Goal: Task Accomplishment & Management: Manage account settings

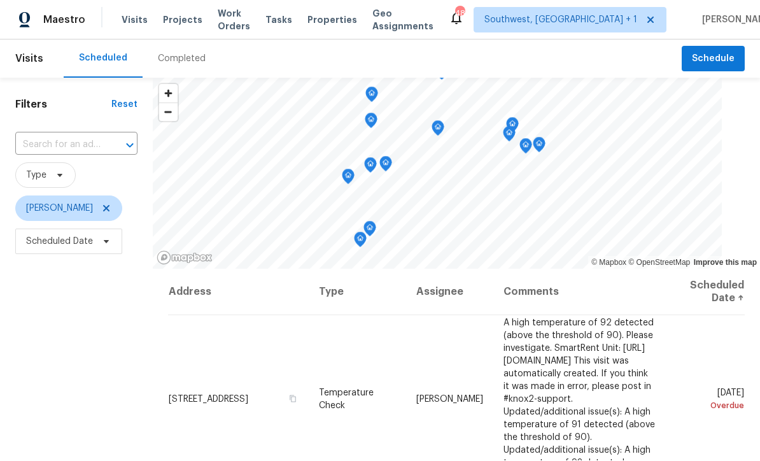
scroll to position [1, 0]
click at [44, 144] on input "text" at bounding box center [58, 146] width 87 height 20
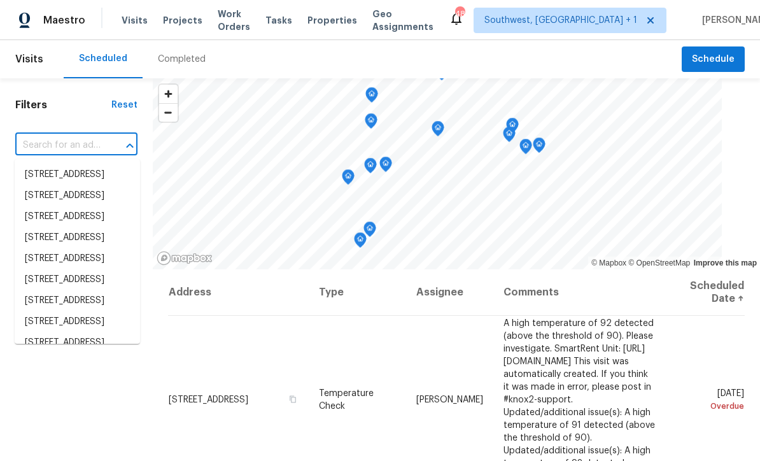
scroll to position [0, 0]
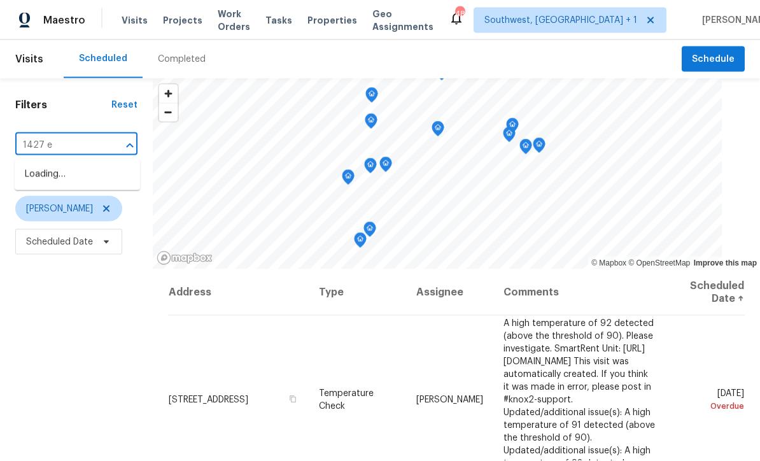
type input "1427 e"
click at [39, 181] on li "1427 E Gate Dr, Venice, FL 34285" at bounding box center [77, 174] width 125 height 21
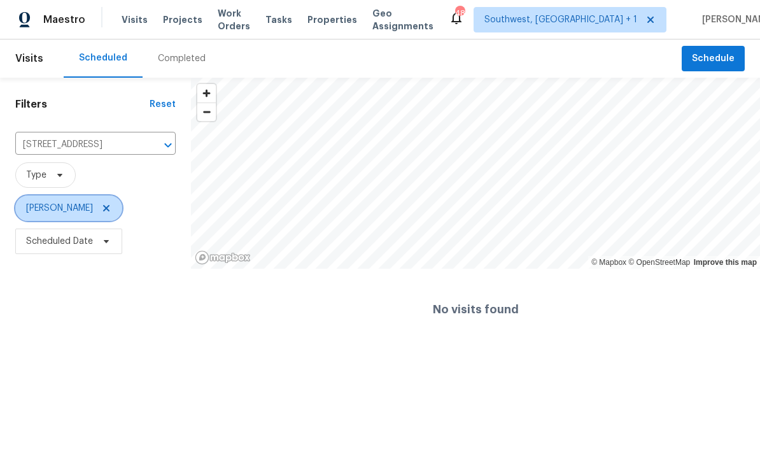
click at [101, 206] on icon at bounding box center [106, 209] width 10 height 10
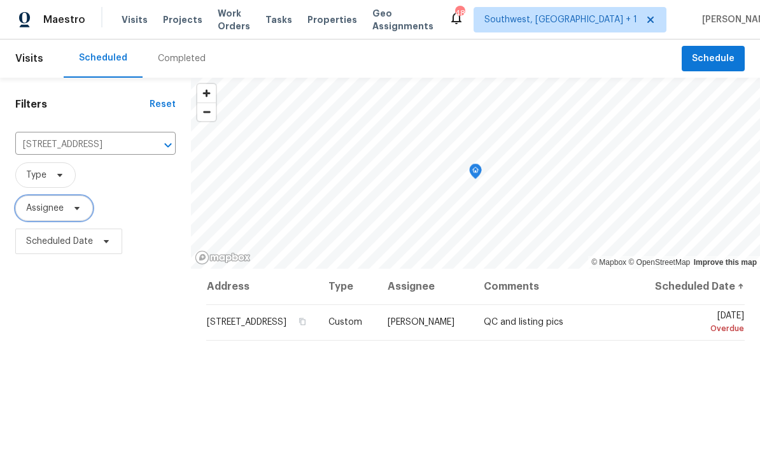
scroll to position [1, 0]
click at [0, 0] on icon at bounding box center [0, 0] width 0 height 0
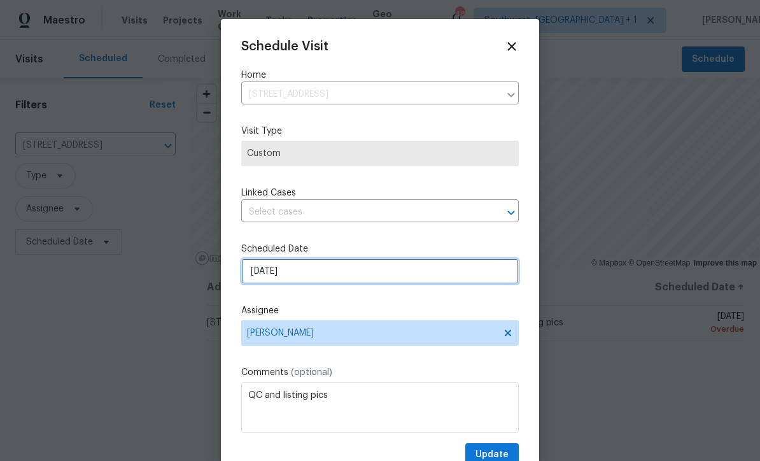
click at [327, 273] on input "8/11/2025" at bounding box center [380, 271] width 278 height 25
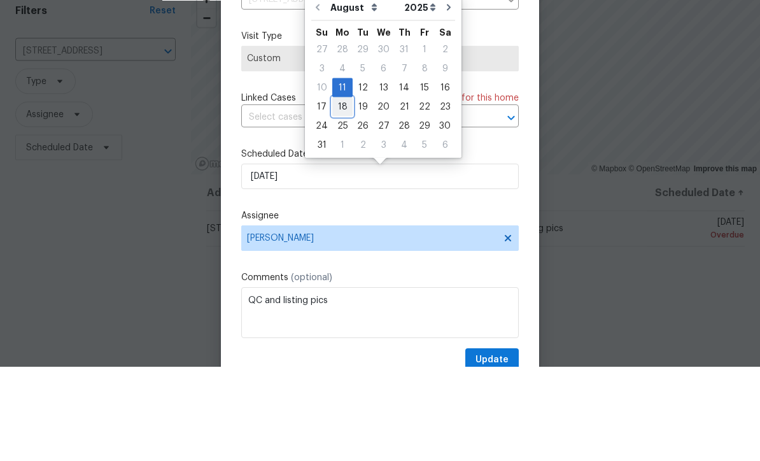
click at [339, 192] on div "18" at bounding box center [342, 201] width 20 height 18
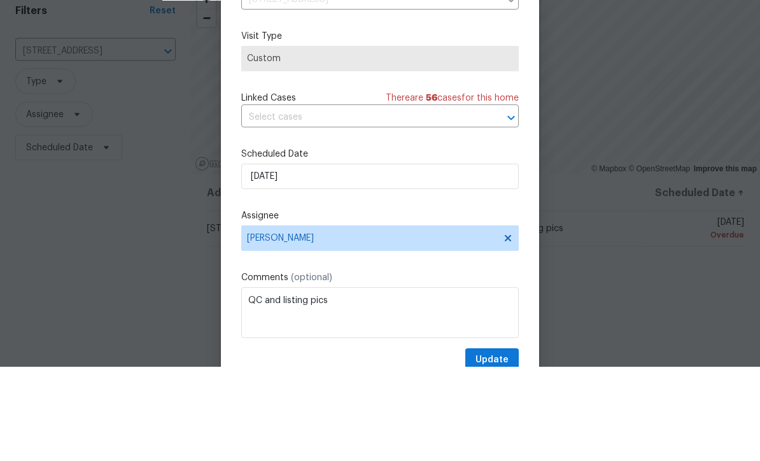
scroll to position [42, 0]
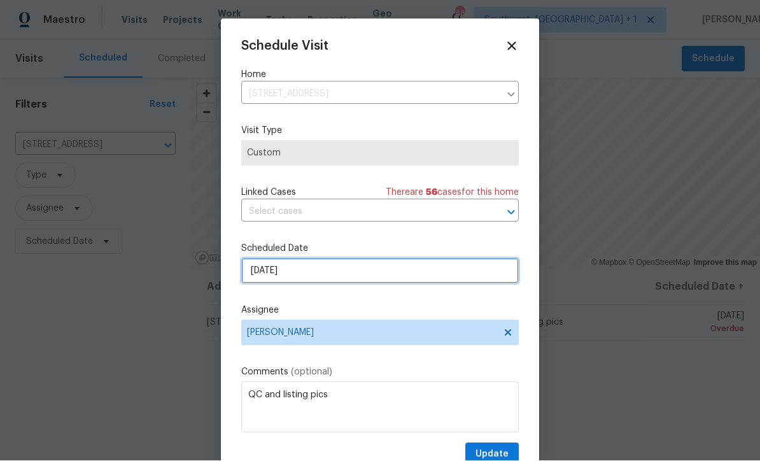
click at [344, 281] on input "[DATE]" at bounding box center [380, 271] width 278 height 25
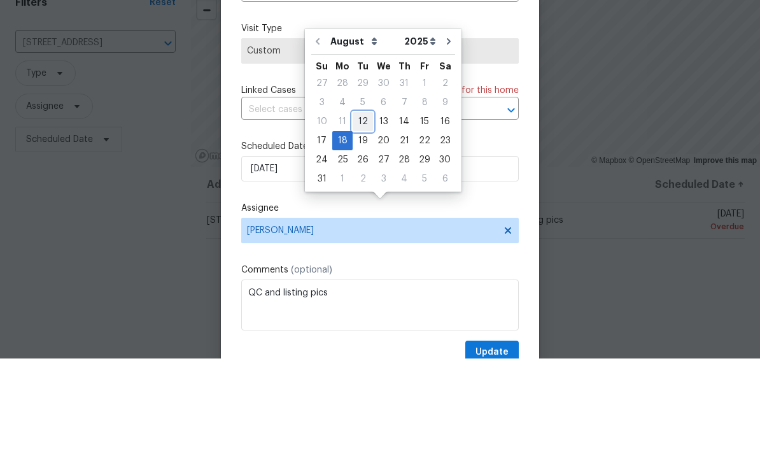
click at [357, 215] on div "12" at bounding box center [363, 224] width 20 height 18
type input "[DATE]"
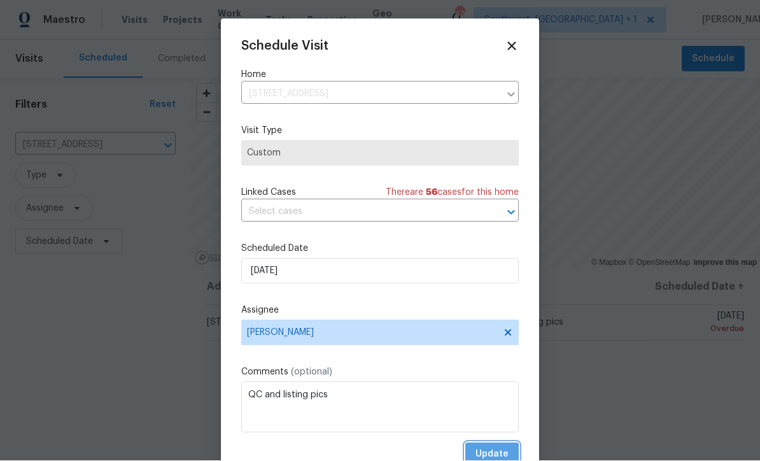
click at [501, 452] on span "Update" at bounding box center [492, 455] width 33 height 16
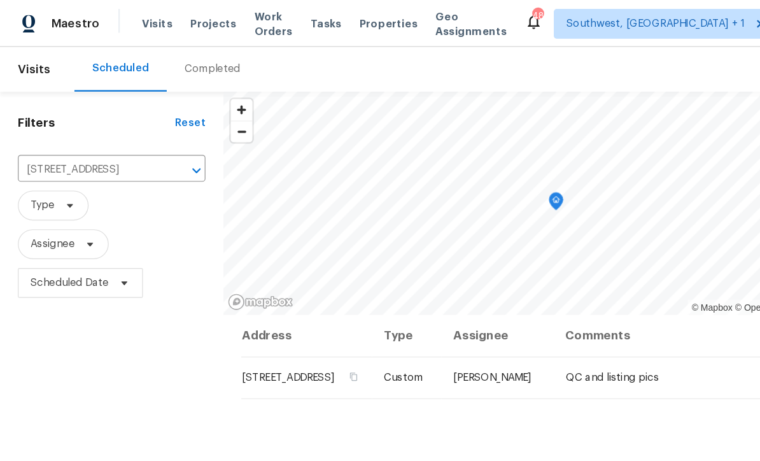
click at [41, 136] on input "1427 E Gate Dr, Venice, FL 34285" at bounding box center [77, 146] width 125 height 20
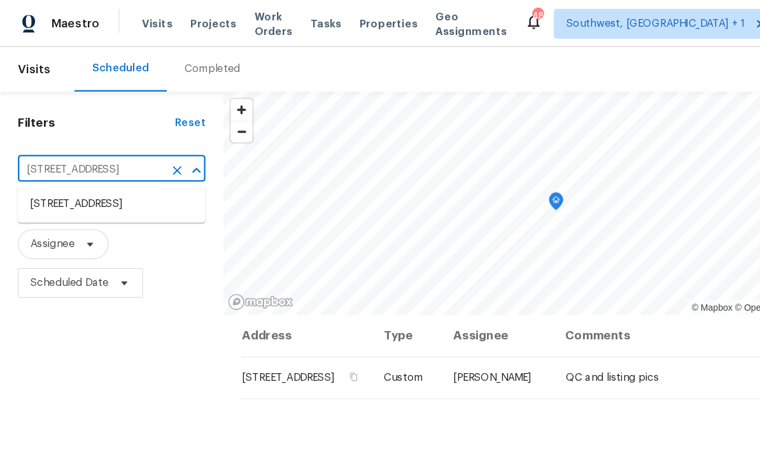
scroll to position [34, 0]
type input "13210 ess"
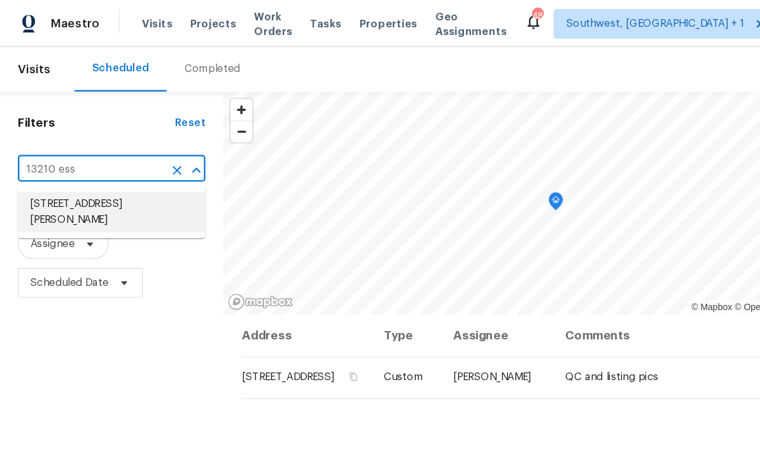
click at [39, 164] on li "[STREET_ADDRESS][PERSON_NAME]" at bounding box center [95, 181] width 160 height 34
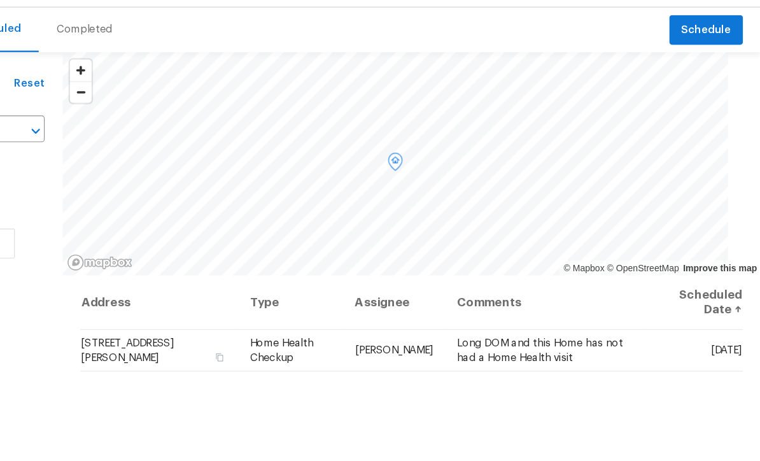
click at [0, 0] on icon at bounding box center [0, 0] width 0 height 0
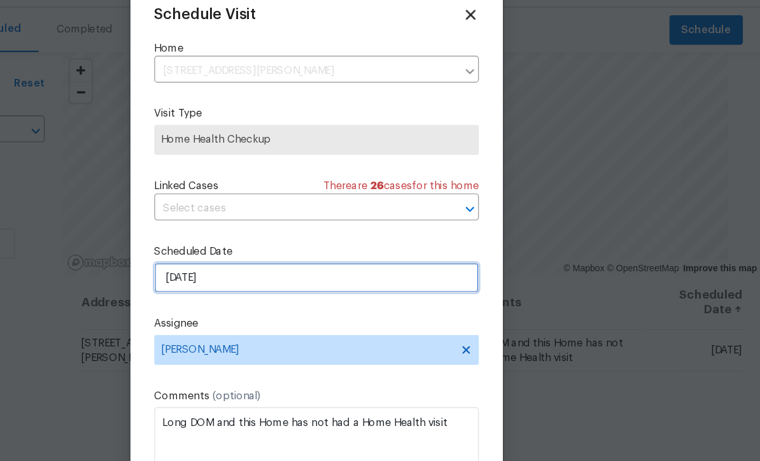
click at [241, 259] on input "[DATE]" at bounding box center [380, 271] width 278 height 25
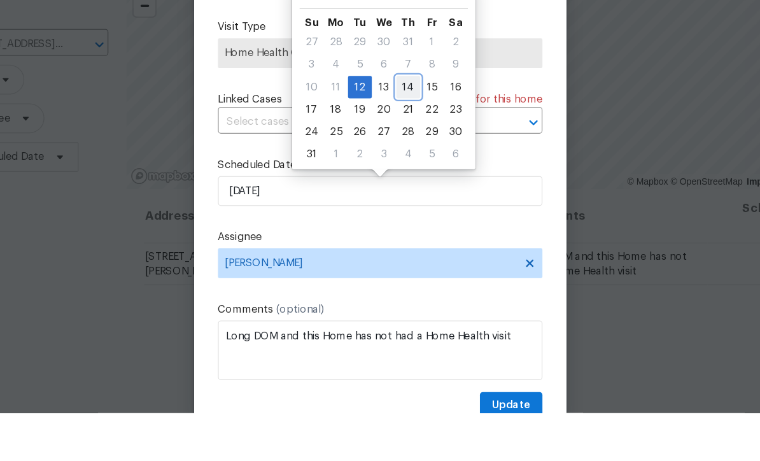
click at [394, 173] on div "14" at bounding box center [404, 182] width 20 height 18
type input "[DATE]"
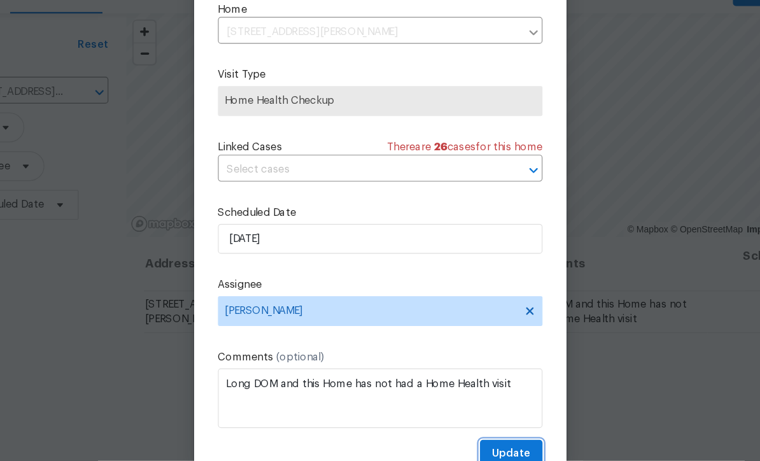
click at [476, 447] on span "Update" at bounding box center [492, 455] width 33 height 16
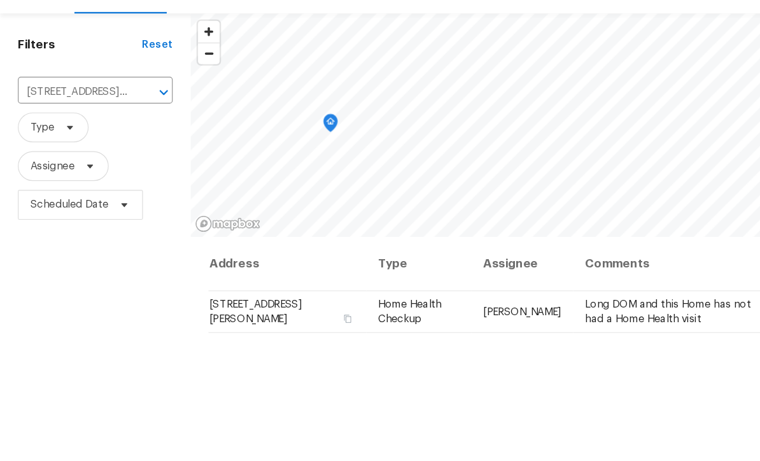
scroll to position [0, 0]
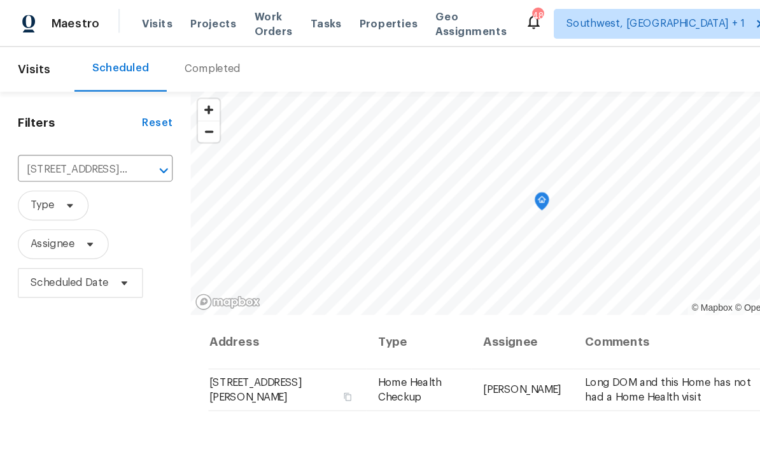
click at [39, 136] on input "[STREET_ADDRESS][PERSON_NAME]" at bounding box center [63, 146] width 97 height 20
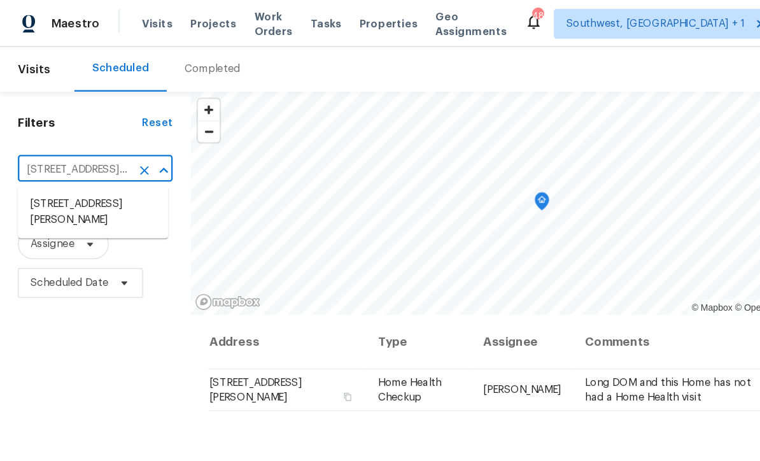
scroll to position [33, 0]
type input "557 pinell"
click at [49, 164] on li "[STREET_ADDRESS]" at bounding box center [79, 174] width 129 height 21
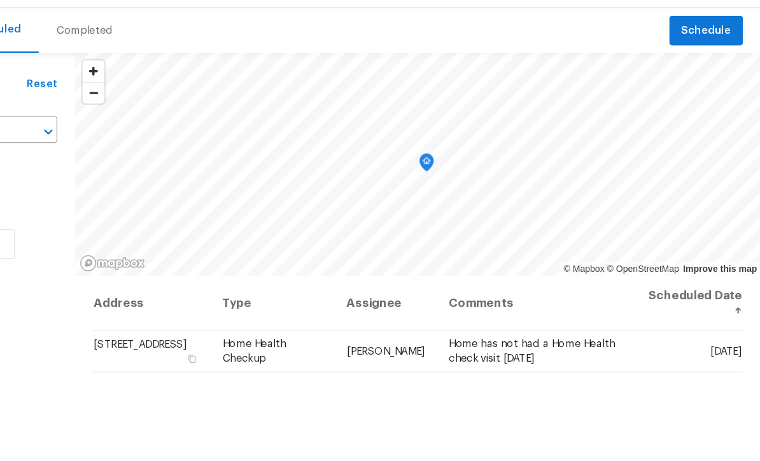
click at [0, 0] on icon at bounding box center [0, 0] width 0 height 0
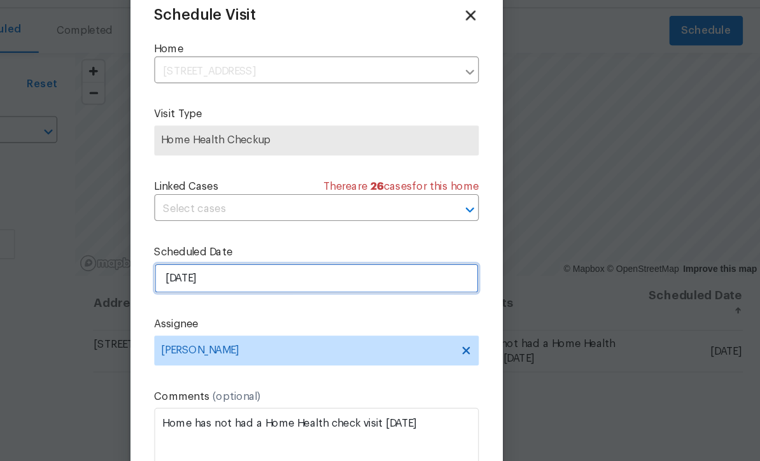
click at [241, 259] on input "[DATE]" at bounding box center [380, 271] width 278 height 25
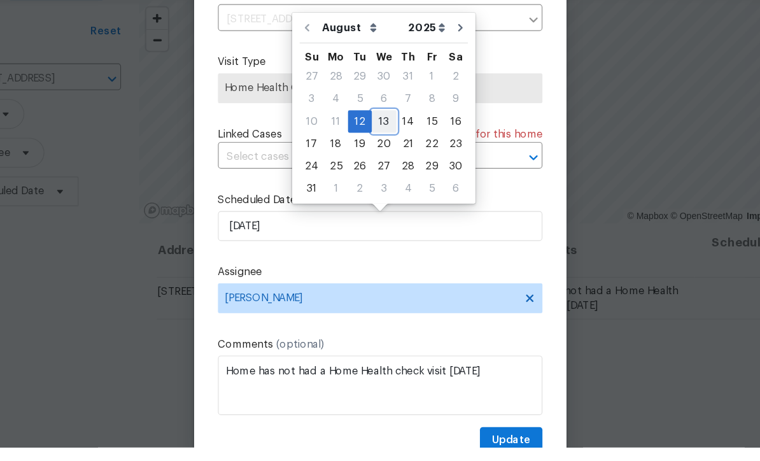
click at [373, 173] on div "13" at bounding box center [383, 182] width 21 height 18
type input "[DATE]"
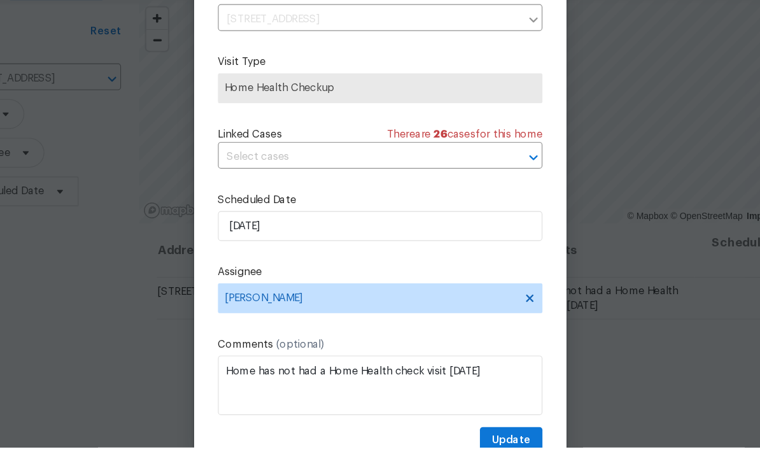
scroll to position [11, 0]
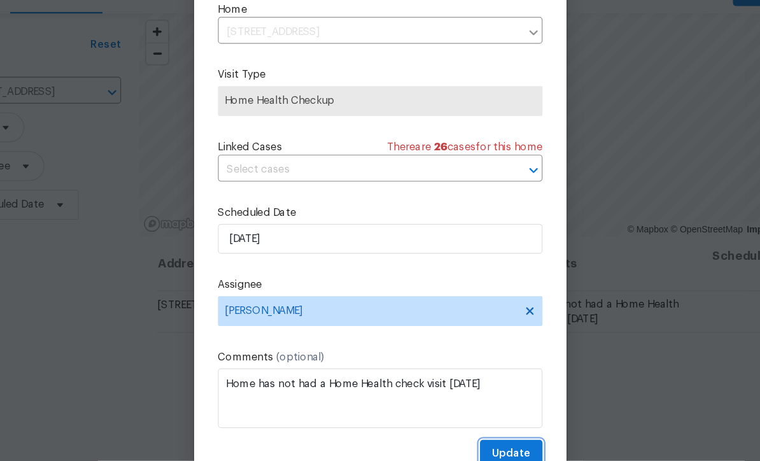
click at [476, 447] on span "Update" at bounding box center [492, 455] width 33 height 16
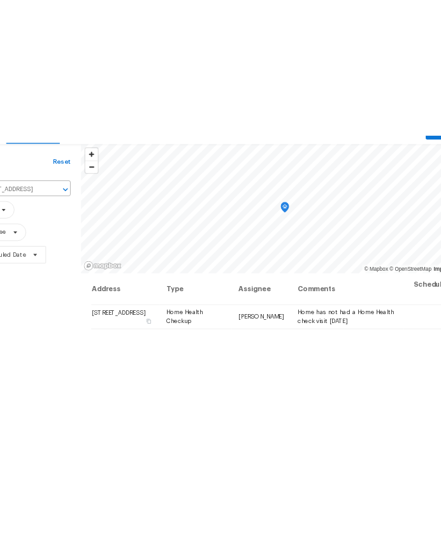
scroll to position [0, 46]
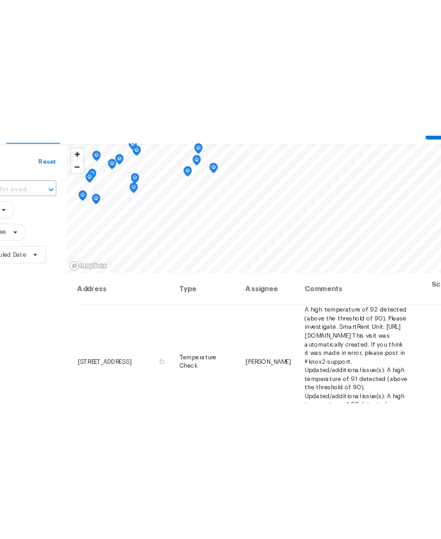
scroll to position [0, 64]
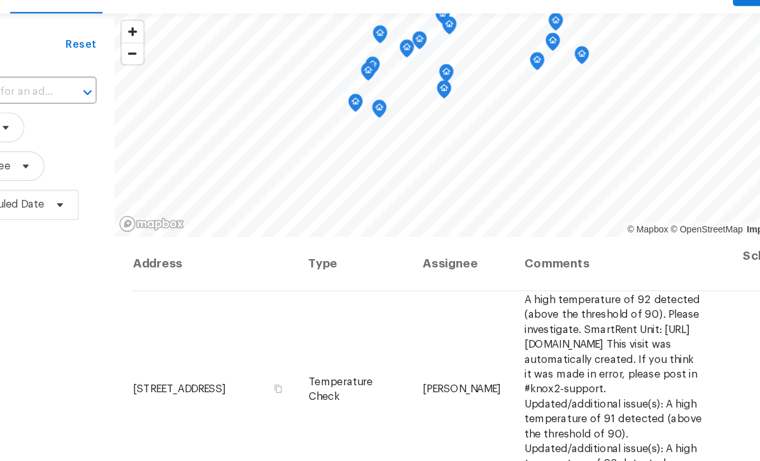
click at [31, 136] on input "text" at bounding box center [58, 146] width 87 height 20
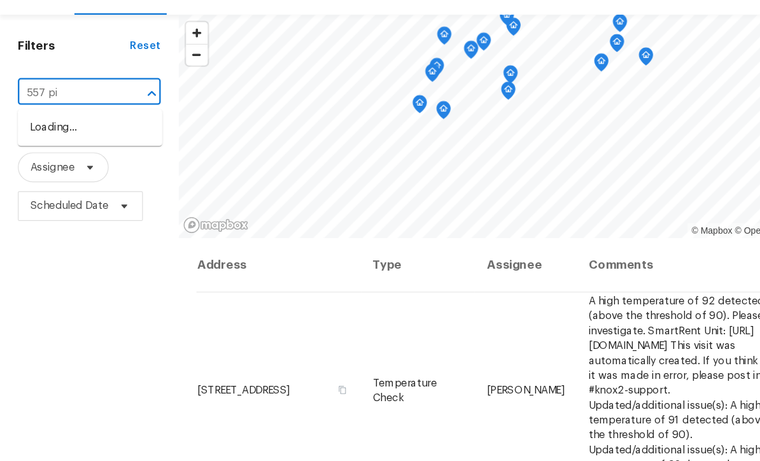
type input "557 pin"
click at [34, 164] on li "[STREET_ADDRESS]" at bounding box center [77, 174] width 124 height 21
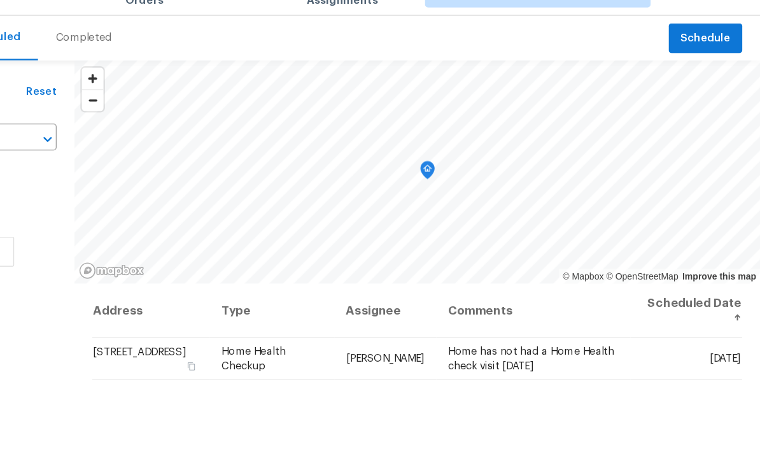
click at [543, 370] on div "Address Type Assignee Comments Scheduled Date ↑ [STREET_ADDRESS] Home Health Ch…" at bounding box center [467, 453] width 587 height 369
click at [0, 0] on icon at bounding box center [0, 0] width 0 height 0
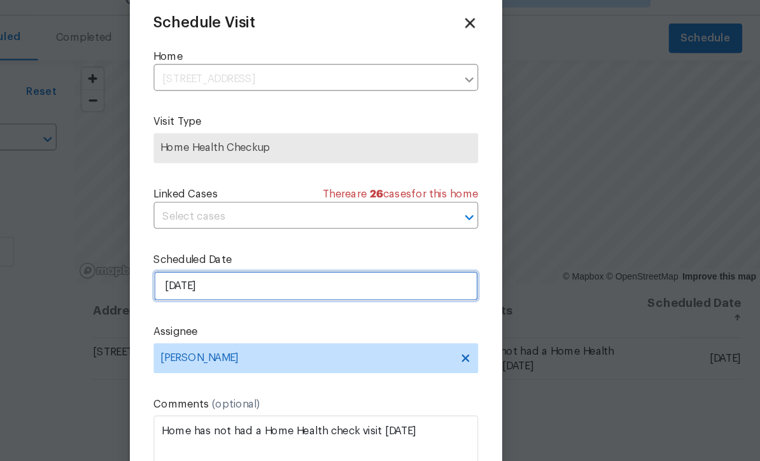
click at [241, 259] on input "[DATE]" at bounding box center [380, 271] width 278 height 25
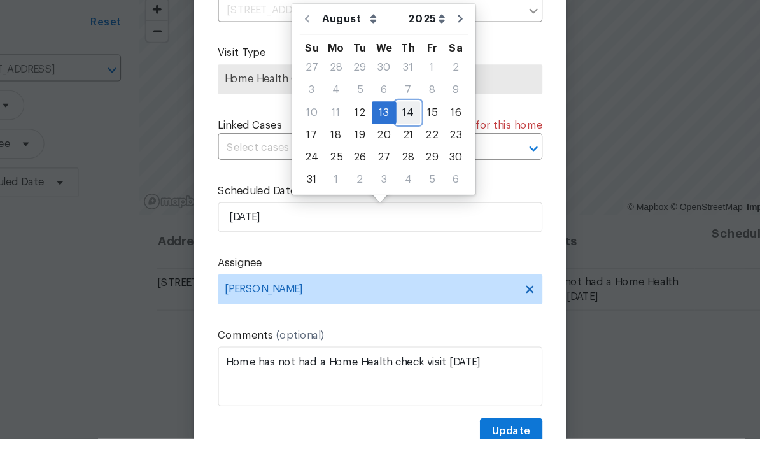
click at [394, 173] on div "14" at bounding box center [404, 182] width 20 height 18
type input "[DATE]"
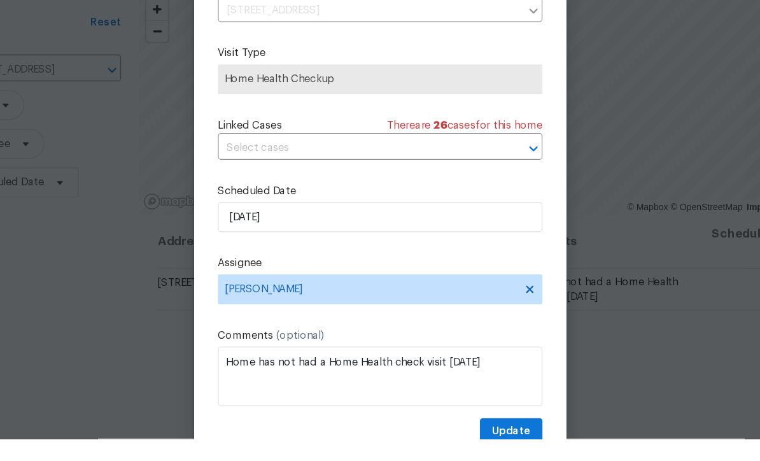
scroll to position [42, 0]
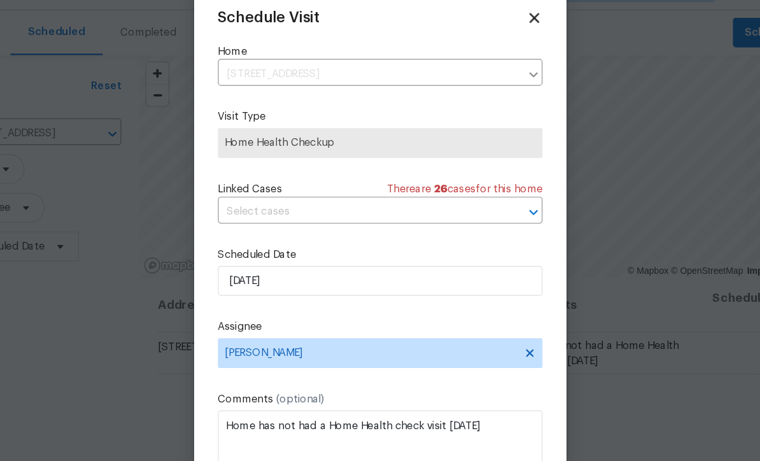
click at [476, 447] on span "Update" at bounding box center [492, 455] width 33 height 16
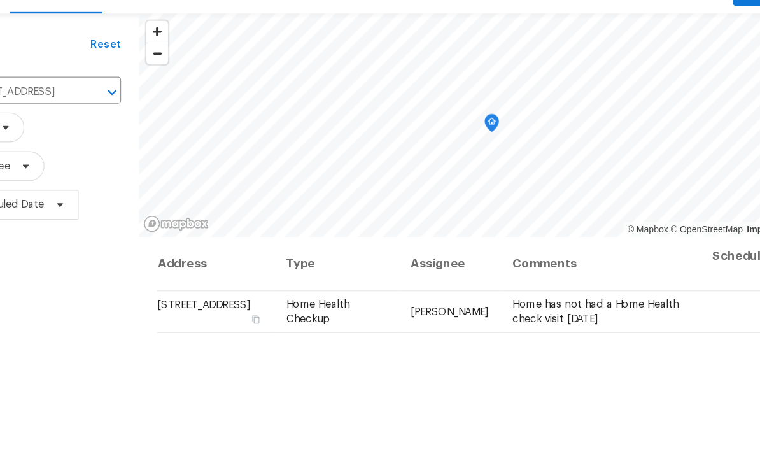
scroll to position [41, 0]
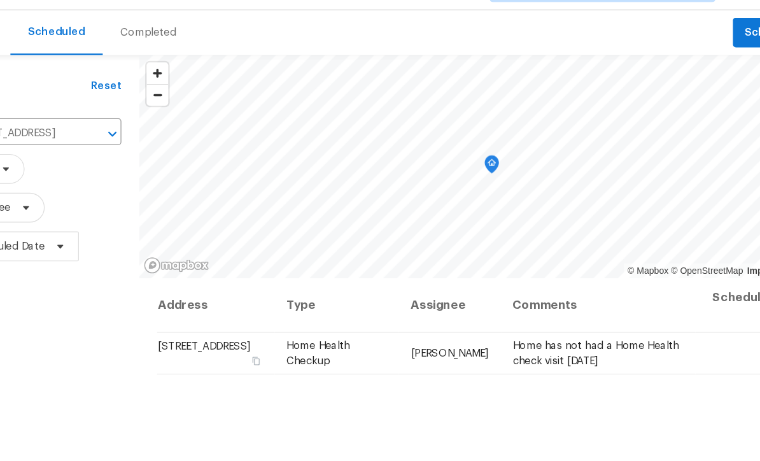
click at [20, 136] on input "[STREET_ADDRESS]" at bounding box center [69, 146] width 108 height 20
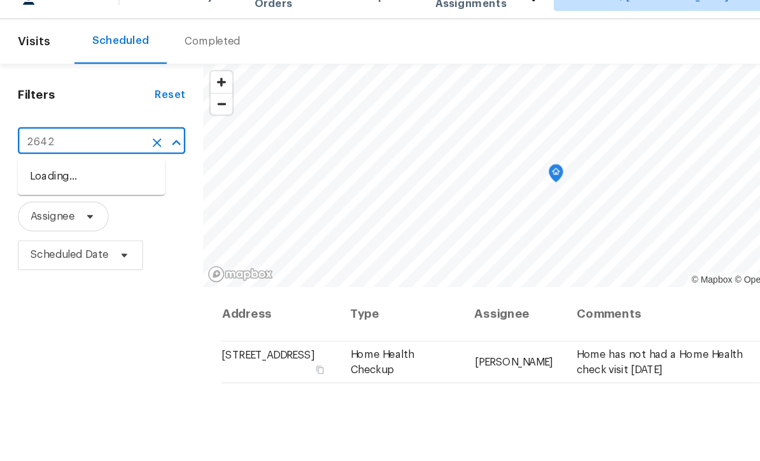
type input "2642"
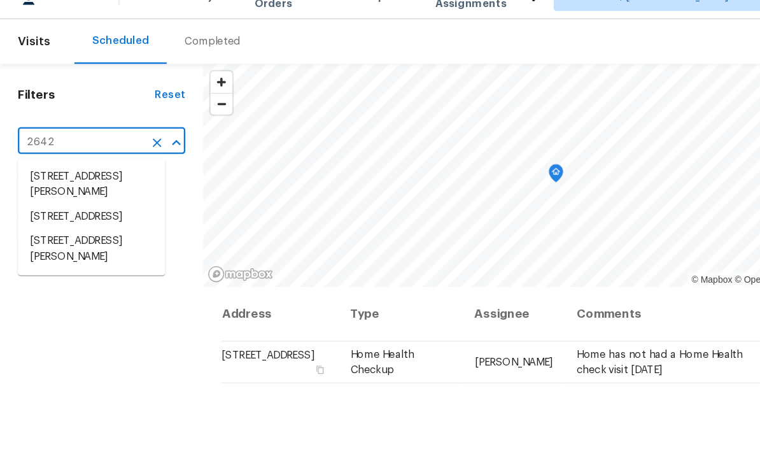
click at [41, 199] on li "[STREET_ADDRESS]" at bounding box center [78, 209] width 126 height 21
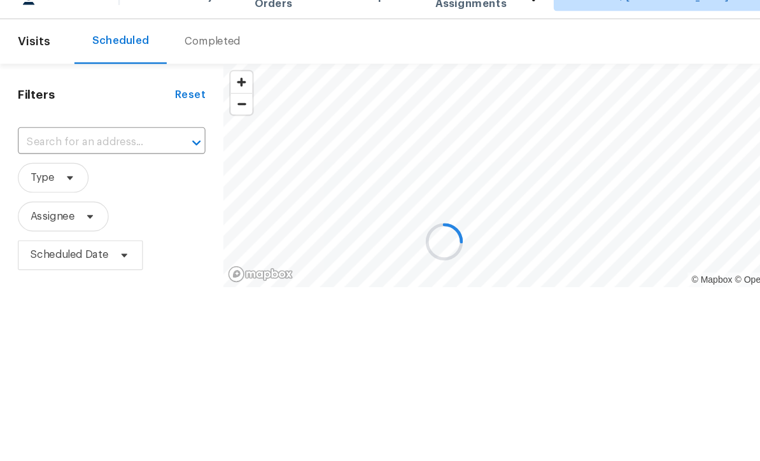
type input "[STREET_ADDRESS]"
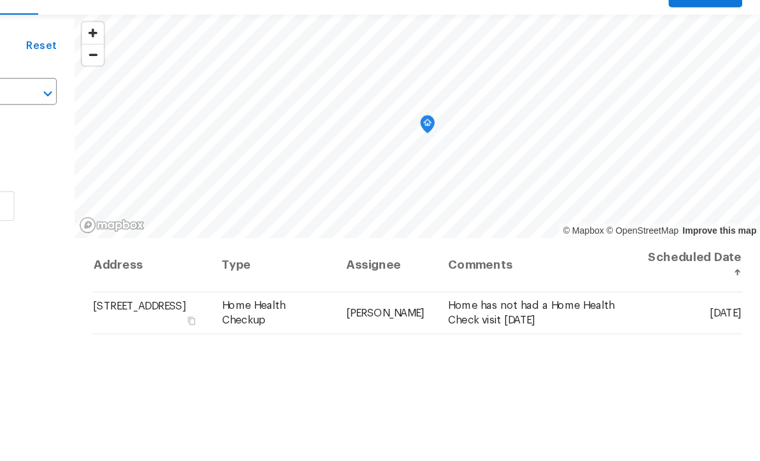
click at [0, 0] on icon at bounding box center [0, 0] width 0 height 0
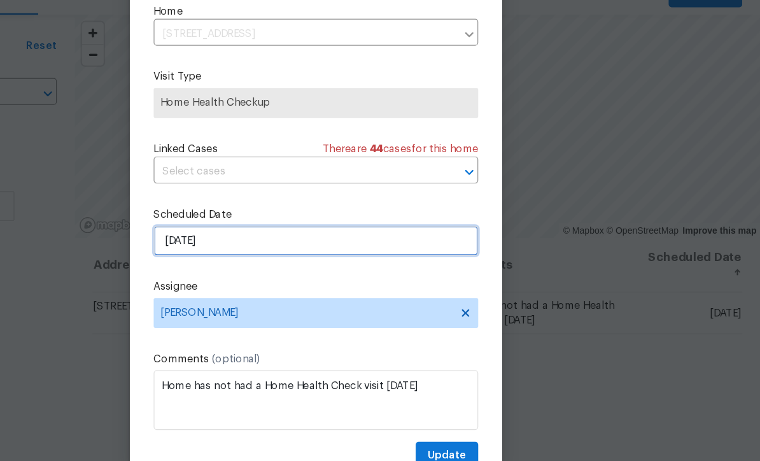
click at [241, 259] on input "[DATE]" at bounding box center [380, 271] width 278 height 25
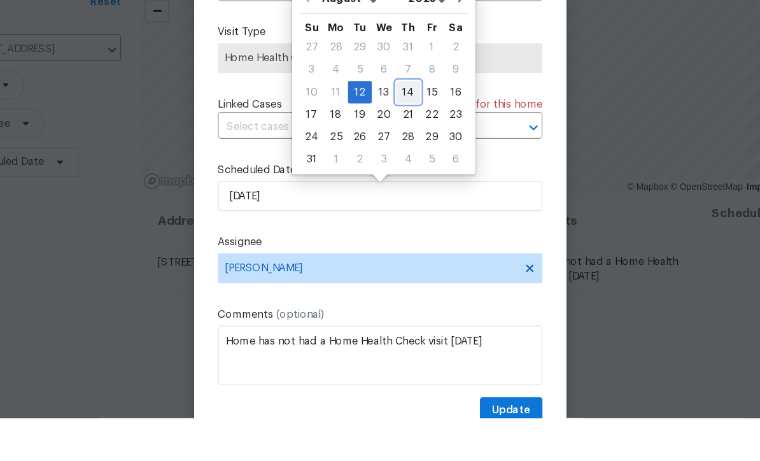
click at [394, 173] on div "14" at bounding box center [404, 182] width 20 height 18
type input "[DATE]"
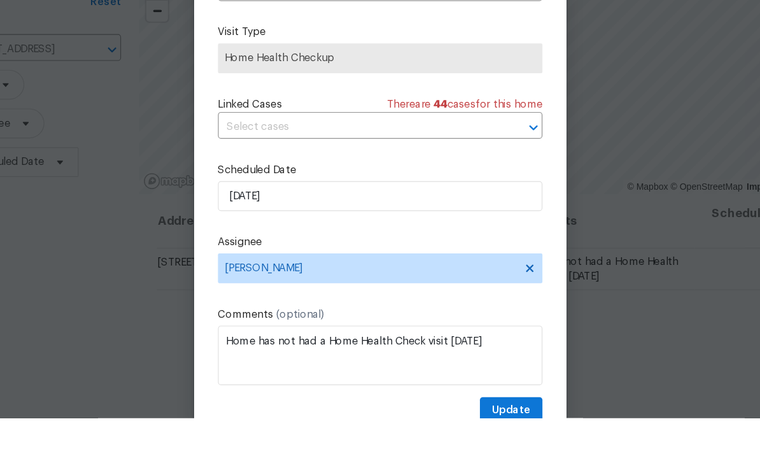
scroll to position [36, 0]
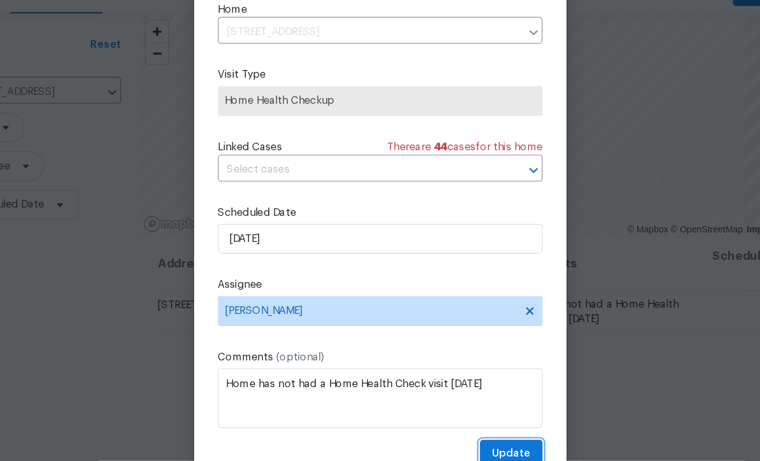
click at [476, 447] on span "Update" at bounding box center [492, 455] width 33 height 16
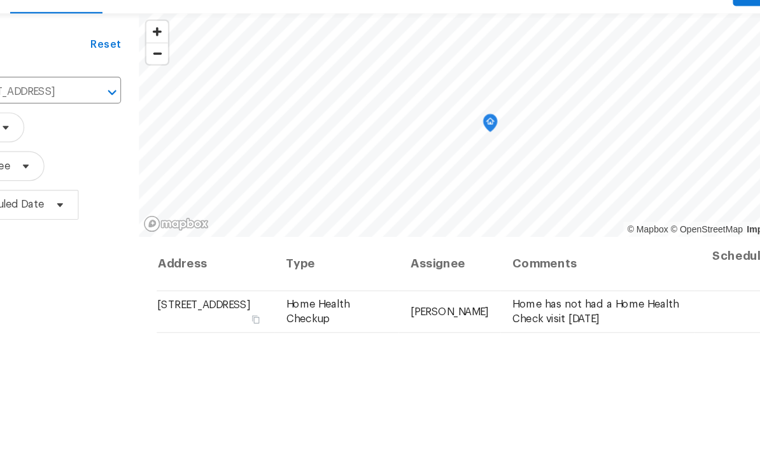
click at [35, 136] on input "[STREET_ADDRESS]" at bounding box center [69, 146] width 108 height 20
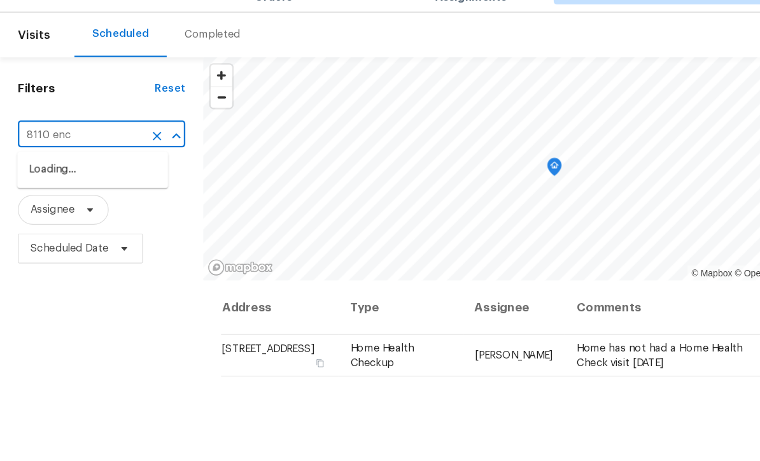
type input "8110 encl"
click at [32, 164] on li "[STREET_ADDRESS]" at bounding box center [79, 174] width 129 height 21
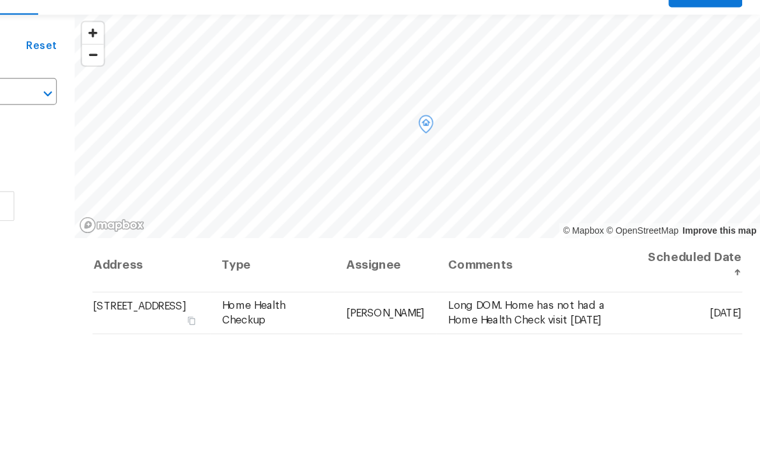
click at [0, 0] on icon at bounding box center [0, 0] width 0 height 0
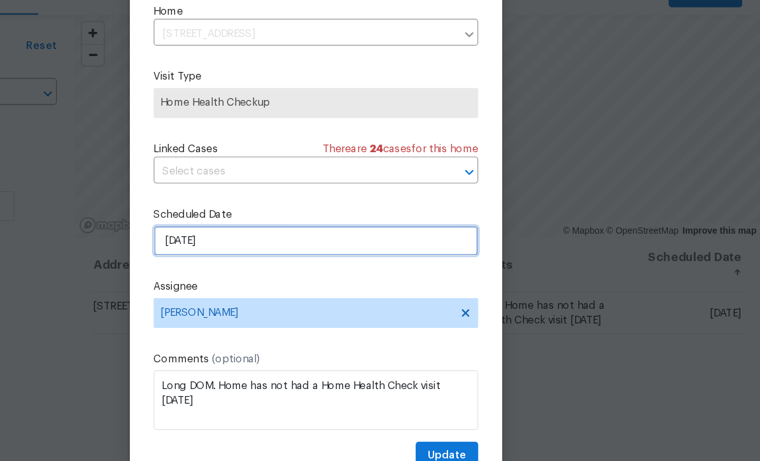
click at [241, 259] on input "[DATE]" at bounding box center [380, 271] width 278 height 25
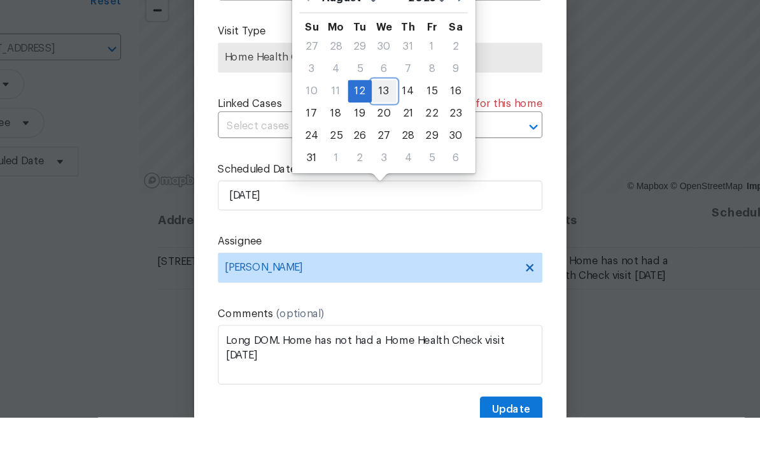
click at [373, 173] on div "13" at bounding box center [383, 182] width 21 height 18
type input "[DATE]"
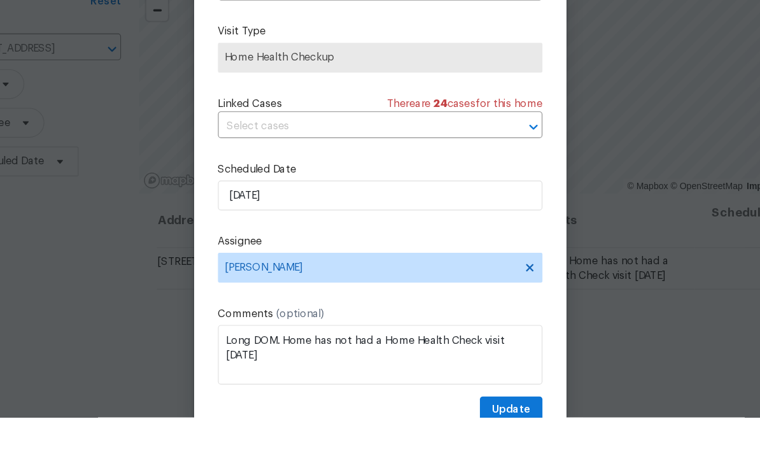
scroll to position [37, 0]
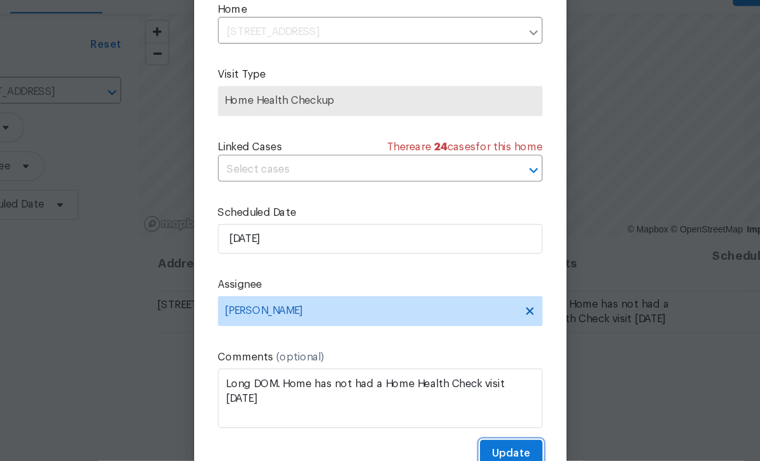
click at [476, 447] on span "Update" at bounding box center [492, 455] width 33 height 16
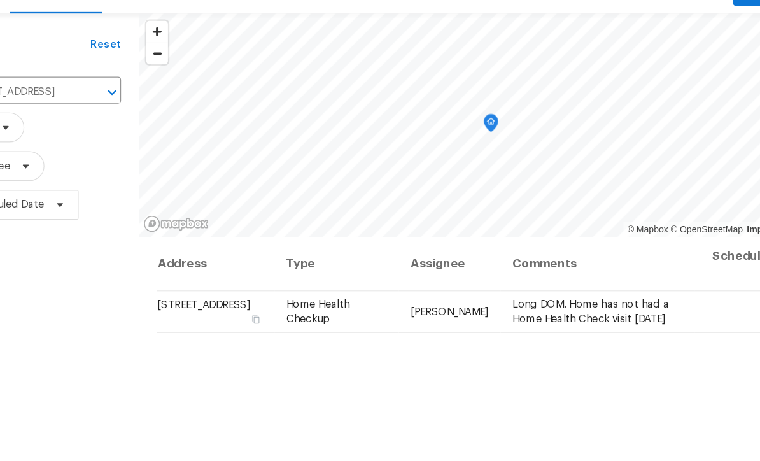
click at [33, 132] on div "[STREET_ADDRESS] ​" at bounding box center [86, 145] width 143 height 27
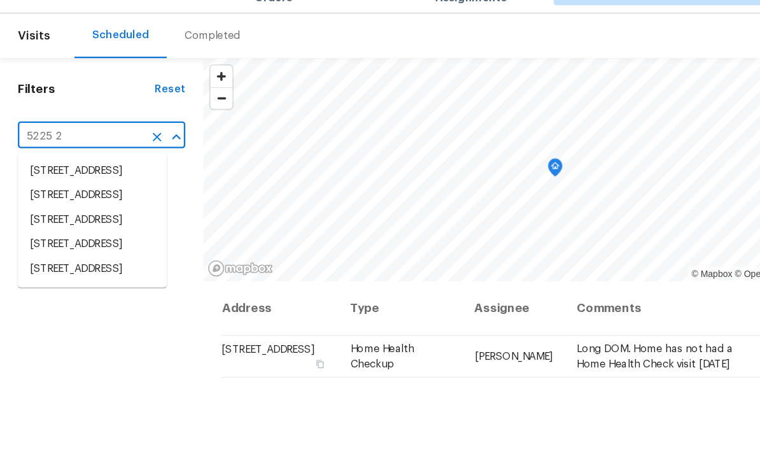
type input "5225 20"
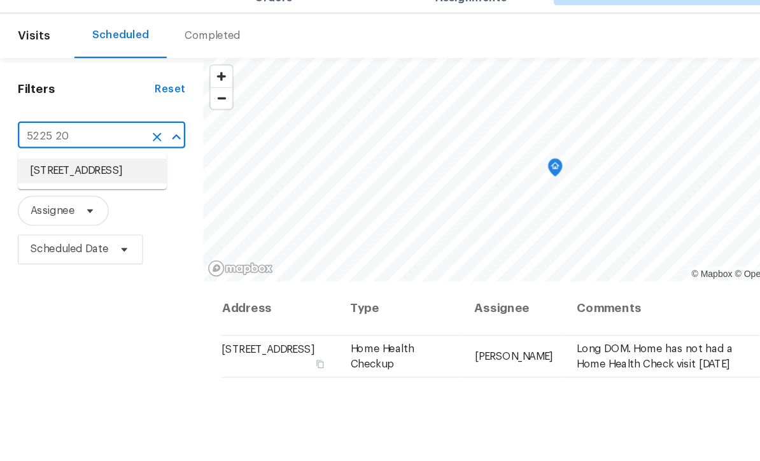
click at [38, 164] on li "[STREET_ADDRESS]" at bounding box center [78, 174] width 127 height 21
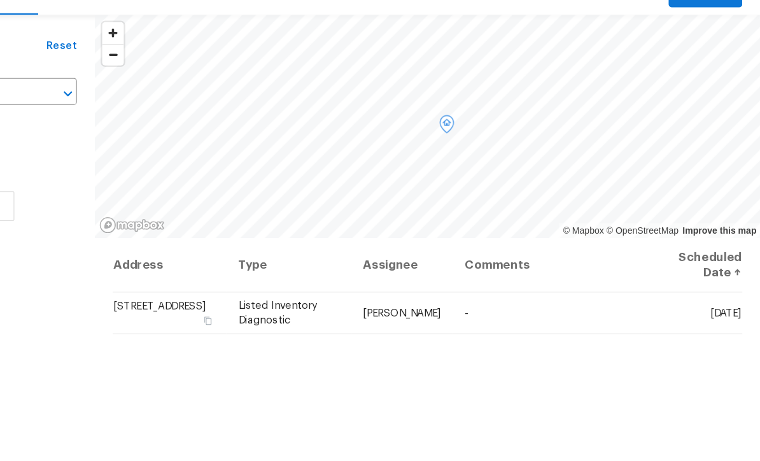
click at [0, 0] on icon at bounding box center [0, 0] width 0 height 0
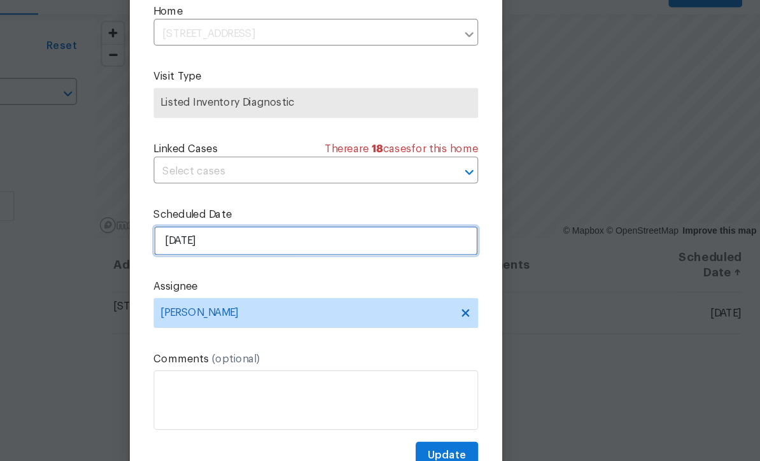
click at [241, 259] on input "[DATE]" at bounding box center [380, 271] width 278 height 25
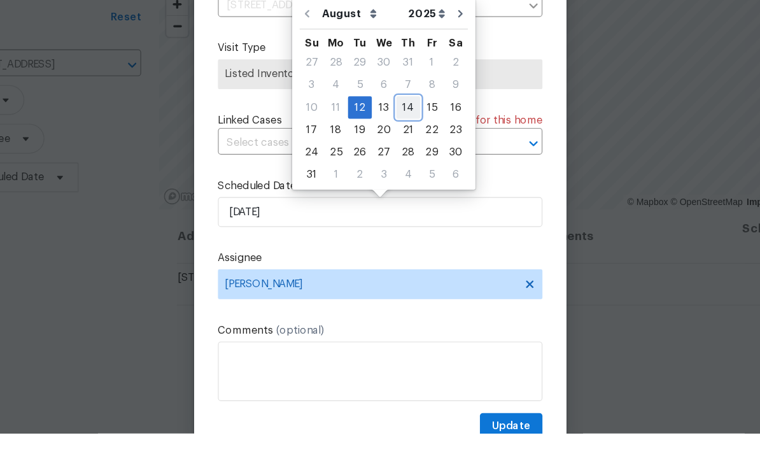
click at [394, 173] on div "14" at bounding box center [404, 182] width 20 height 18
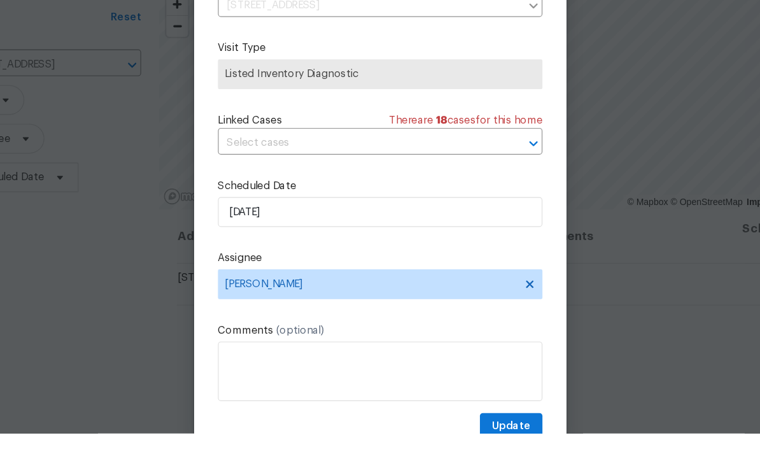
type input "[DATE]"
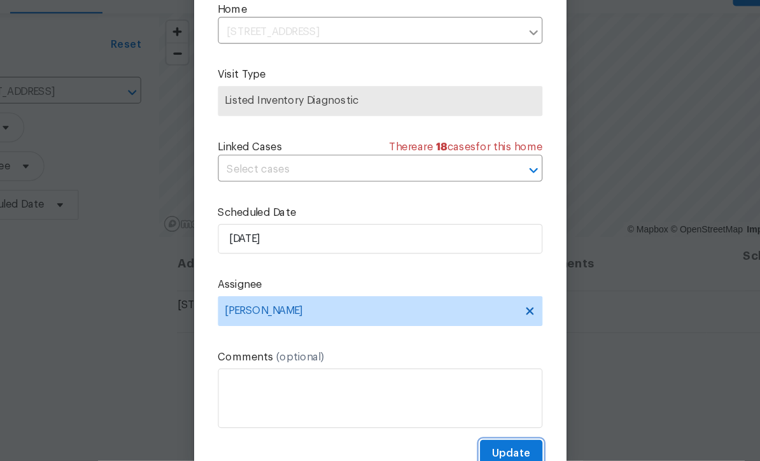
click at [476, 447] on span "Update" at bounding box center [492, 455] width 33 height 16
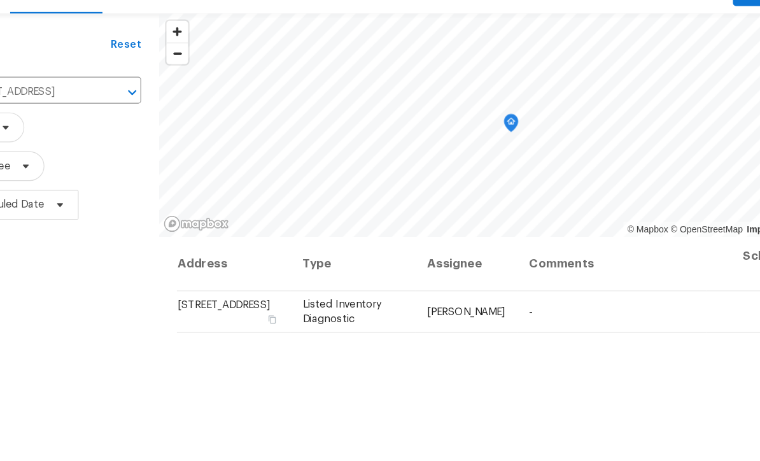
click at [34, 136] on input "[STREET_ADDRESS]" at bounding box center [77, 146] width 125 height 20
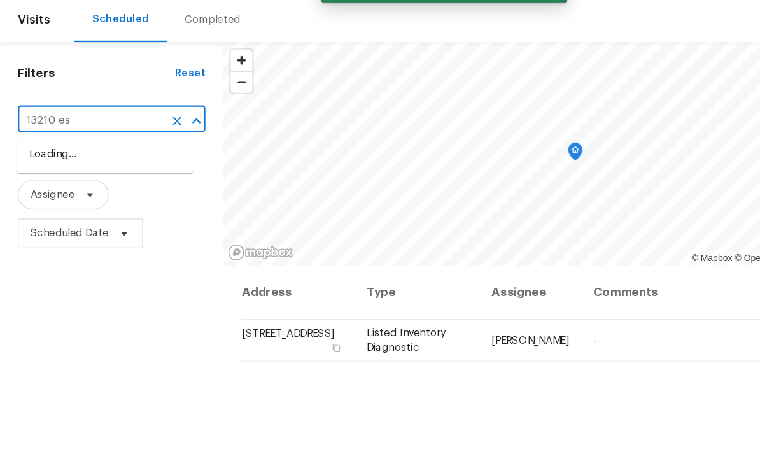
type input "13210 ess"
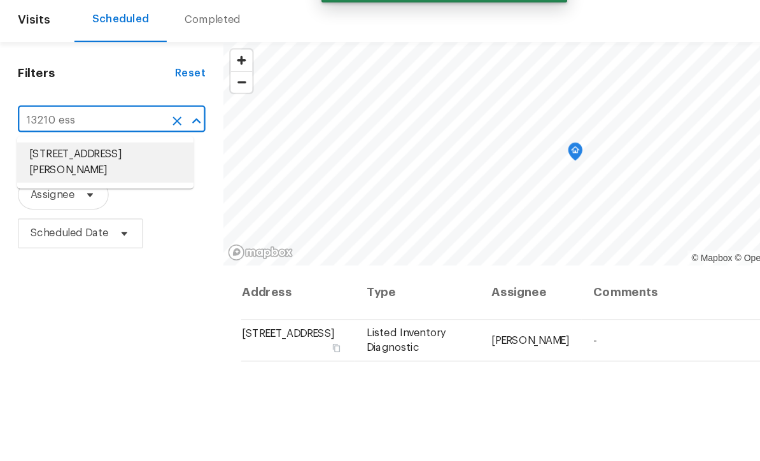
click at [38, 164] on li "[STREET_ADDRESS][PERSON_NAME]" at bounding box center [90, 181] width 151 height 34
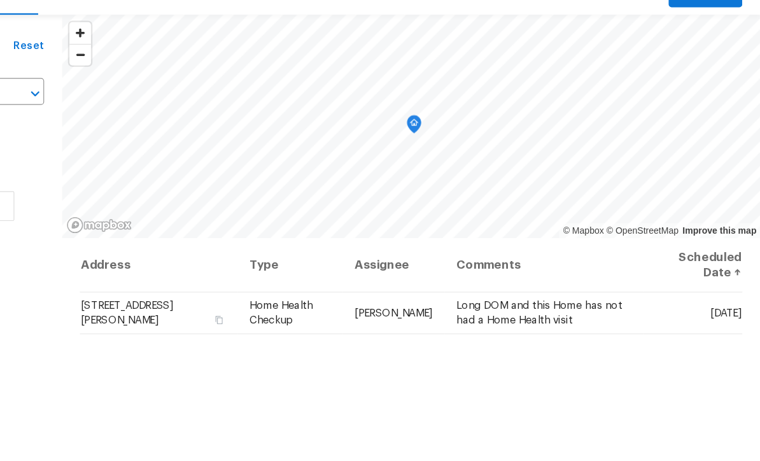
click at [0, 0] on icon at bounding box center [0, 0] width 0 height 0
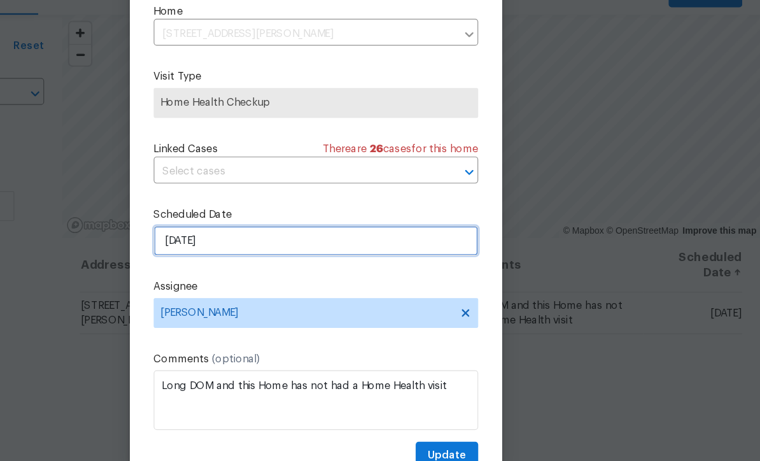
click at [241, 259] on input "[DATE]" at bounding box center [380, 271] width 278 height 25
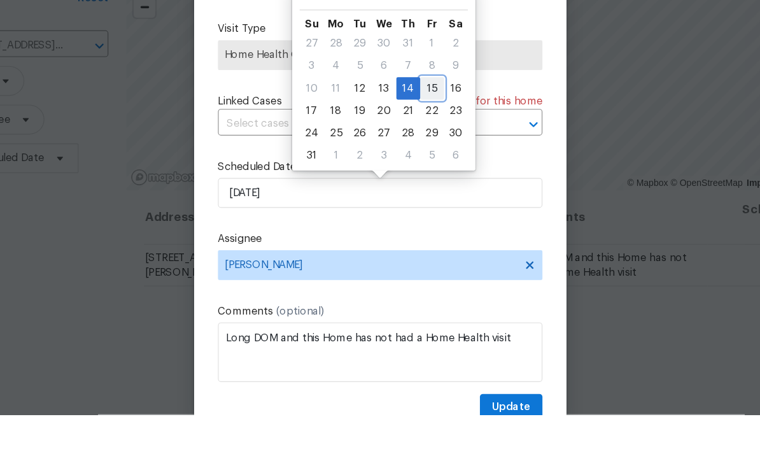
click at [415, 173] on div "15" at bounding box center [425, 182] width 20 height 18
type input "[DATE]"
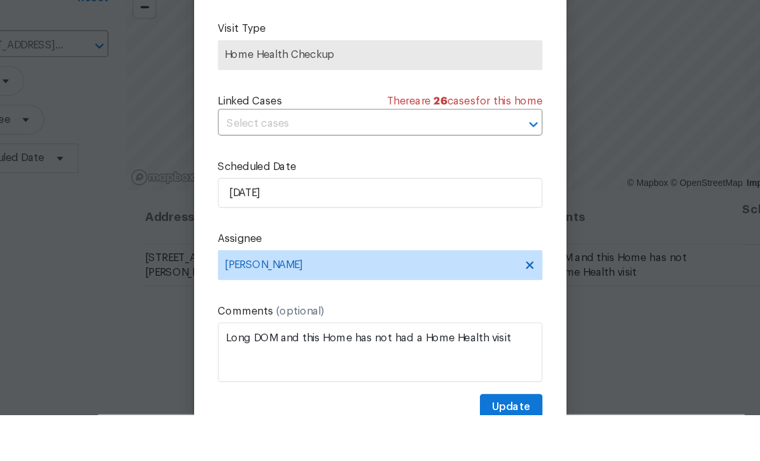
scroll to position [39, 0]
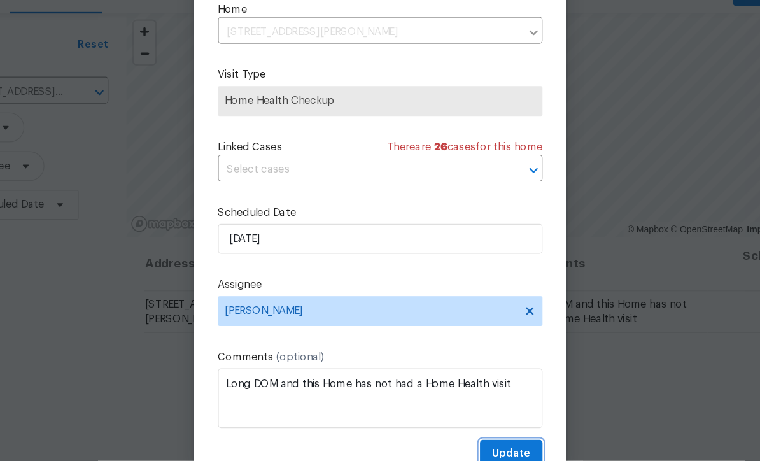
click at [476, 447] on span "Update" at bounding box center [492, 455] width 33 height 16
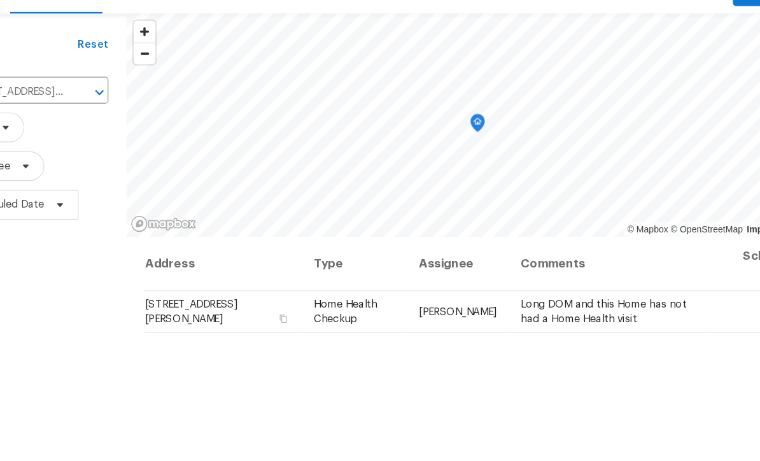
click at [23, 136] on input "[STREET_ADDRESS][PERSON_NAME]" at bounding box center [63, 146] width 97 height 20
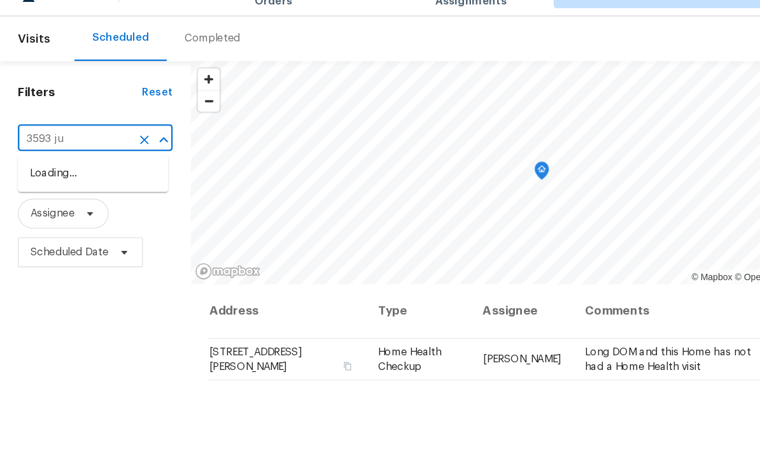
type input "[DATE]"
click at [36, 164] on li "[STREET_ADDRESS]" at bounding box center [79, 174] width 129 height 21
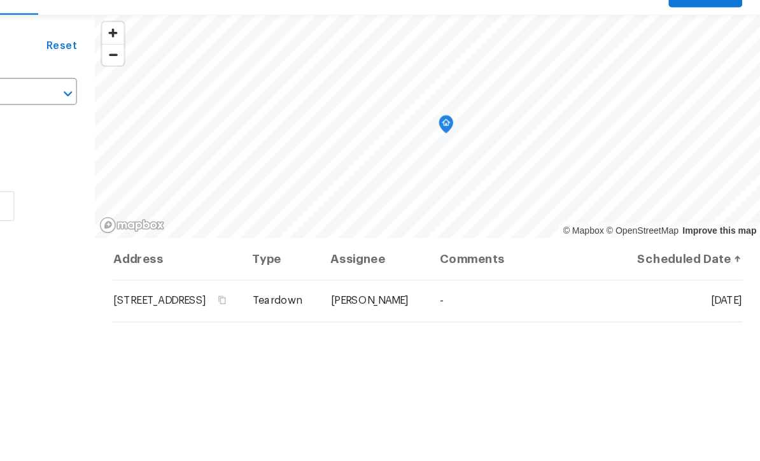
click at [0, 0] on icon at bounding box center [0, 0] width 0 height 0
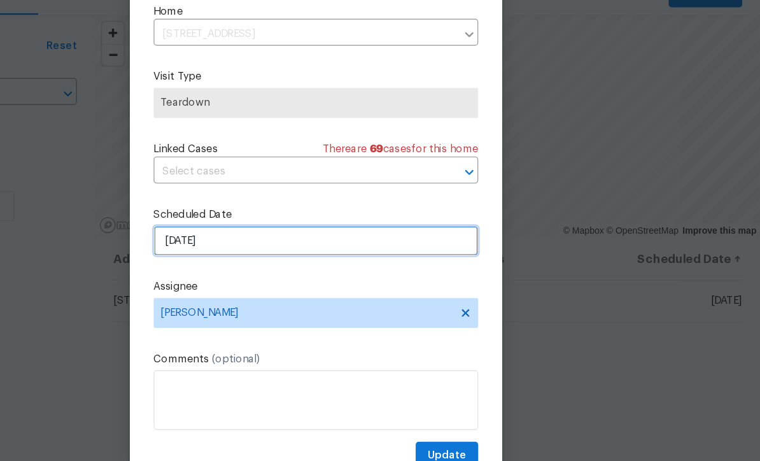
click at [241, 259] on input "[DATE]" at bounding box center [380, 271] width 278 height 25
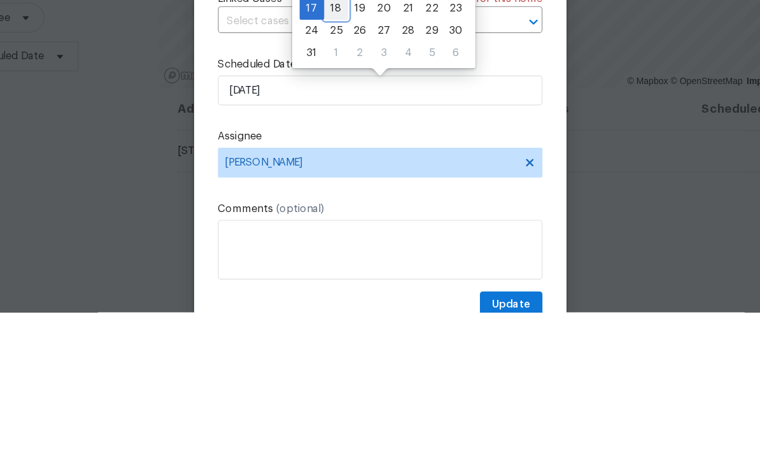
click at [332, 192] on div "18" at bounding box center [342, 201] width 20 height 18
type input "[DATE]"
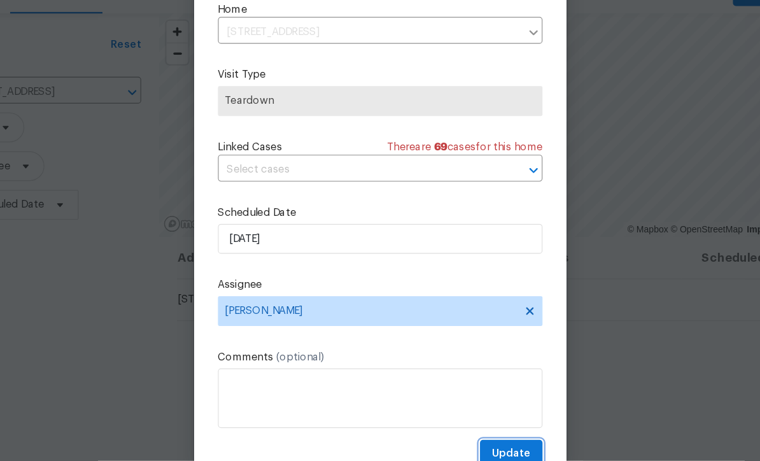
click at [476, 447] on span "Update" at bounding box center [492, 455] width 33 height 16
